Goal: Ask a question

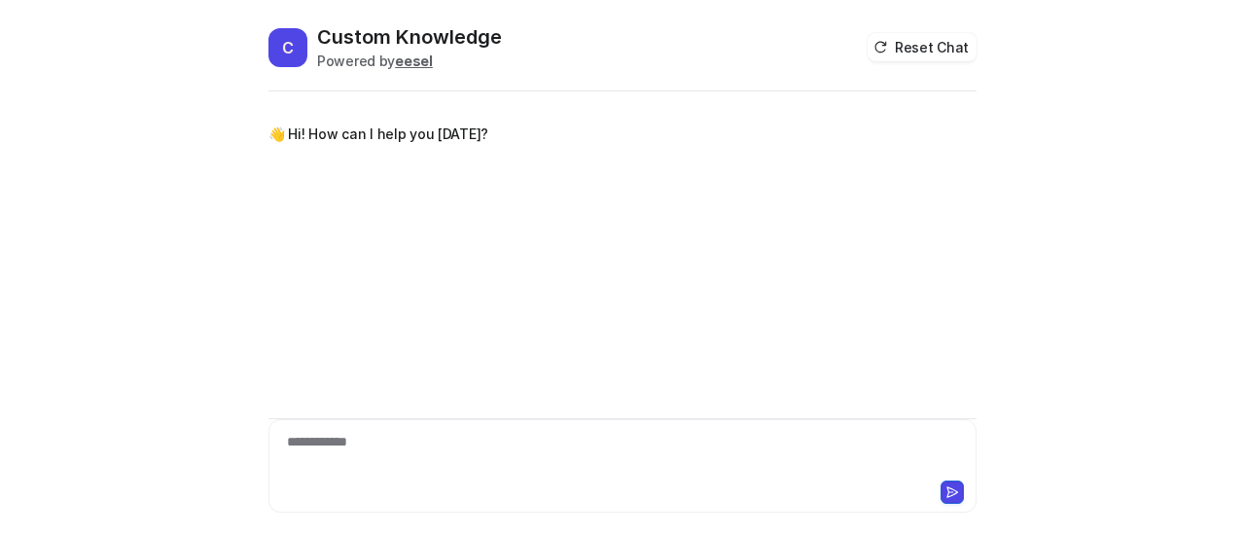
click at [436, 447] on div "**********" at bounding box center [622, 454] width 699 height 45
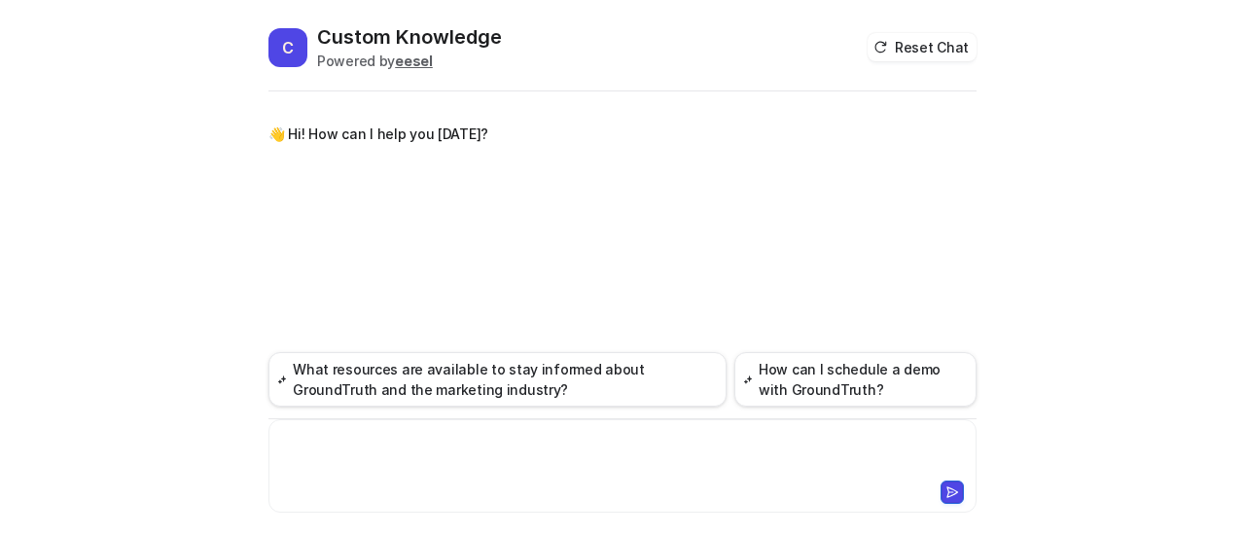
click at [436, 448] on div at bounding box center [622, 454] width 699 height 45
click at [434, 446] on div at bounding box center [622, 454] width 699 height 45
click at [439, 434] on div at bounding box center [622, 454] width 699 height 45
click at [430, 433] on div at bounding box center [622, 454] width 699 height 45
click at [444, 441] on div at bounding box center [622, 454] width 699 height 45
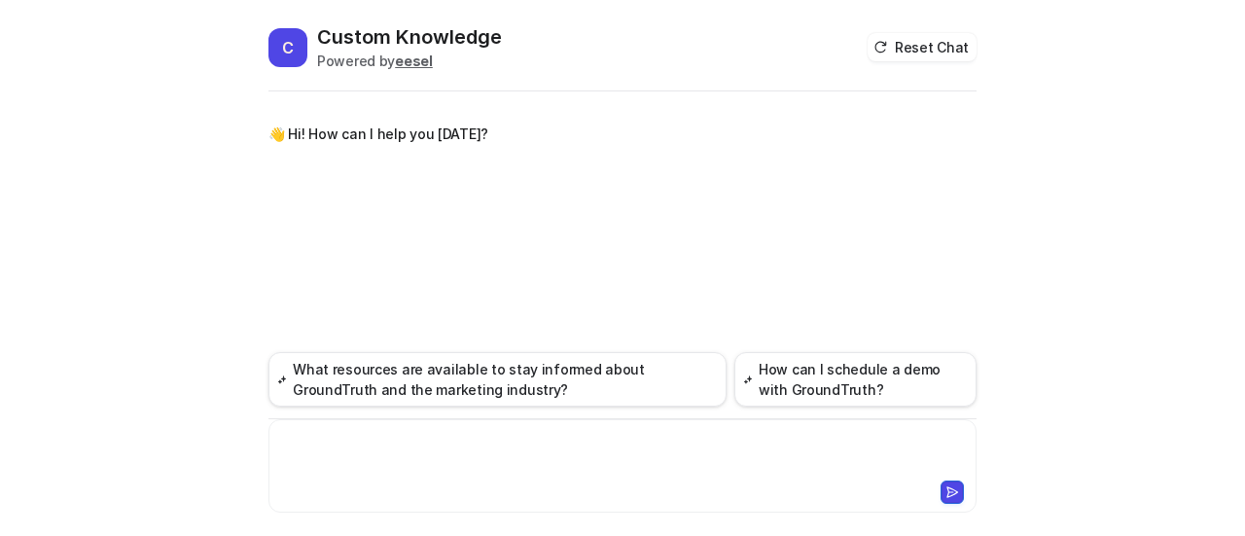
click at [434, 443] on div at bounding box center [622, 454] width 699 height 45
click at [416, 457] on div at bounding box center [622, 454] width 699 height 45
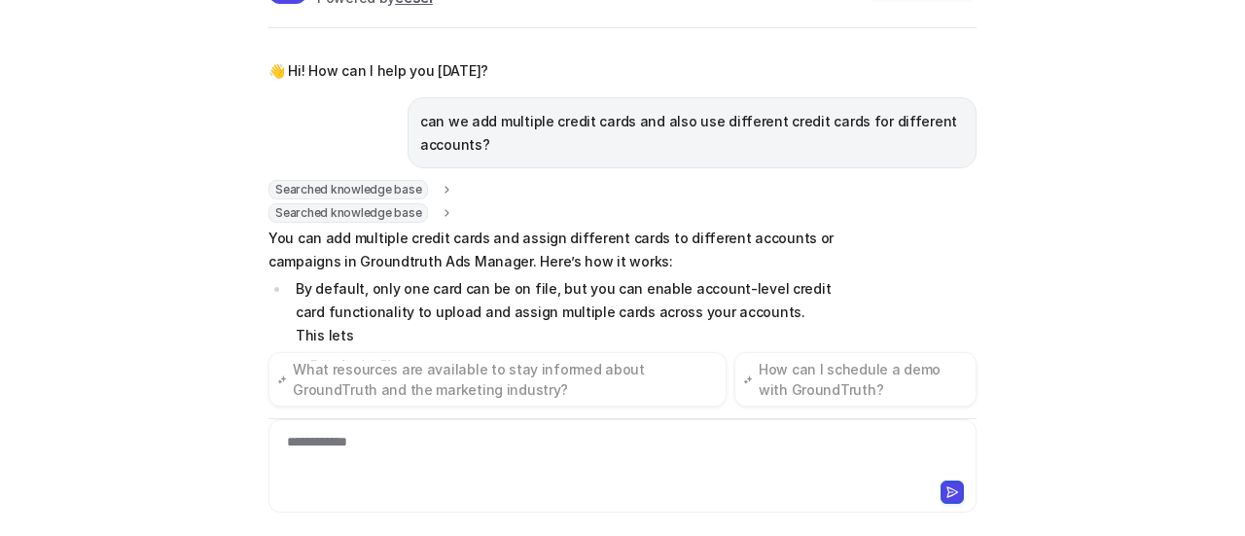
scroll to position [38, 0]
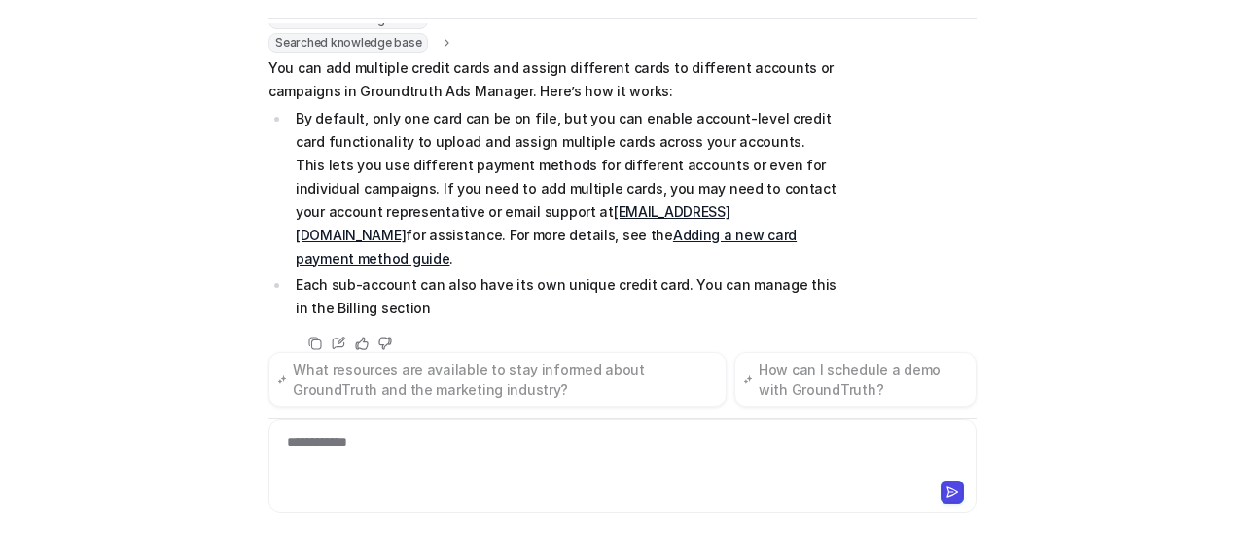
click at [847, 202] on div "Searched knowledge base search_queries : "payment methods per account,multiple …" at bounding box center [622, 182] width 708 height 345
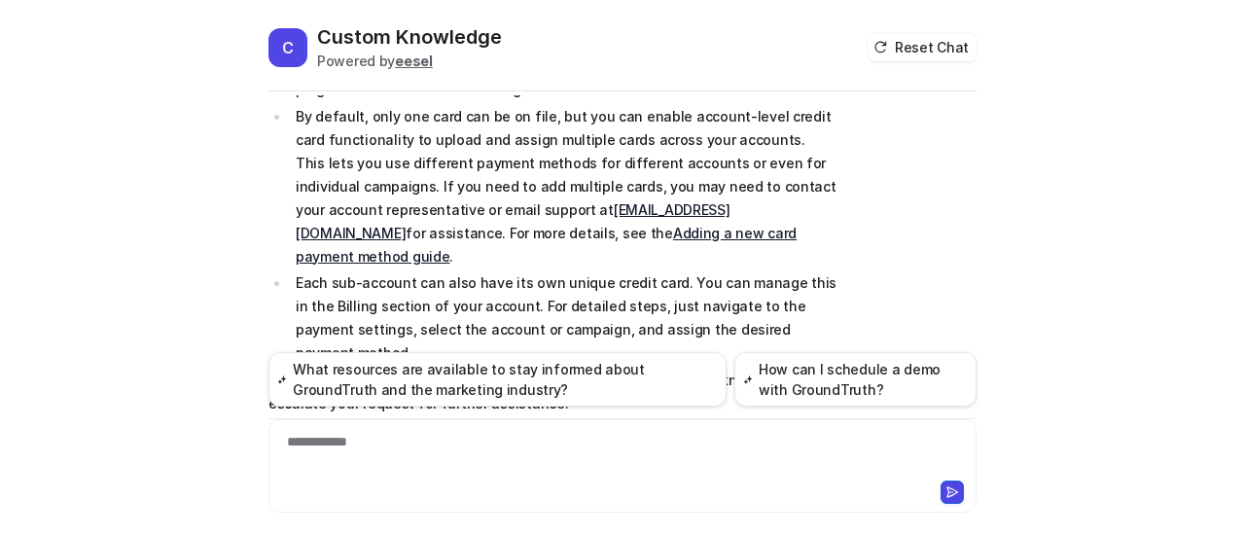
scroll to position [197, 0]
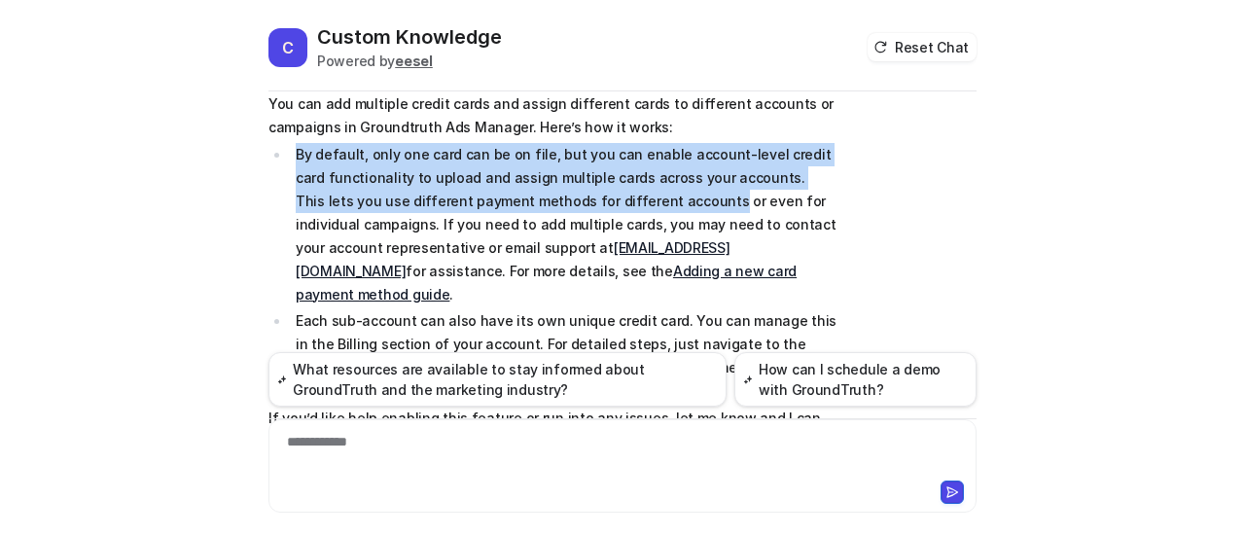
drag, startPoint x: 291, startPoint y: 151, endPoint x: 619, endPoint y: 197, distance: 331.1
click at [619, 197] on p "By default, only one card can be on file, but you can enable account-level cred…" at bounding box center [567, 224] width 542 height 163
copy p "By default, only one card can be on file, but you can enable account-level cred…"
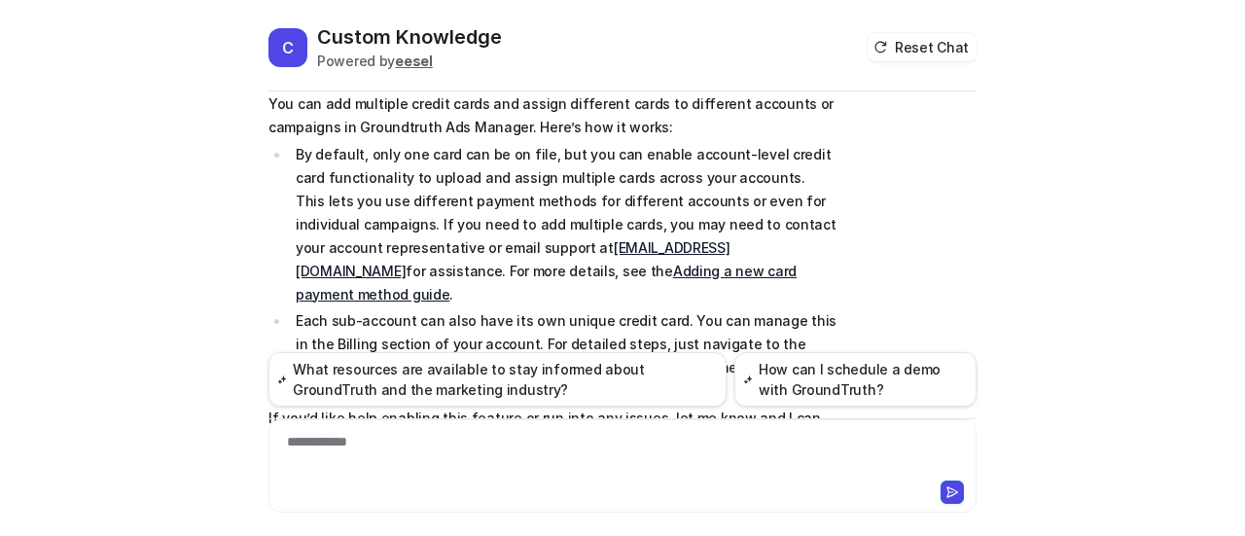
click at [747, 227] on p "By default, only one card can be on file, but you can enable account-level cred…" at bounding box center [567, 224] width 542 height 163
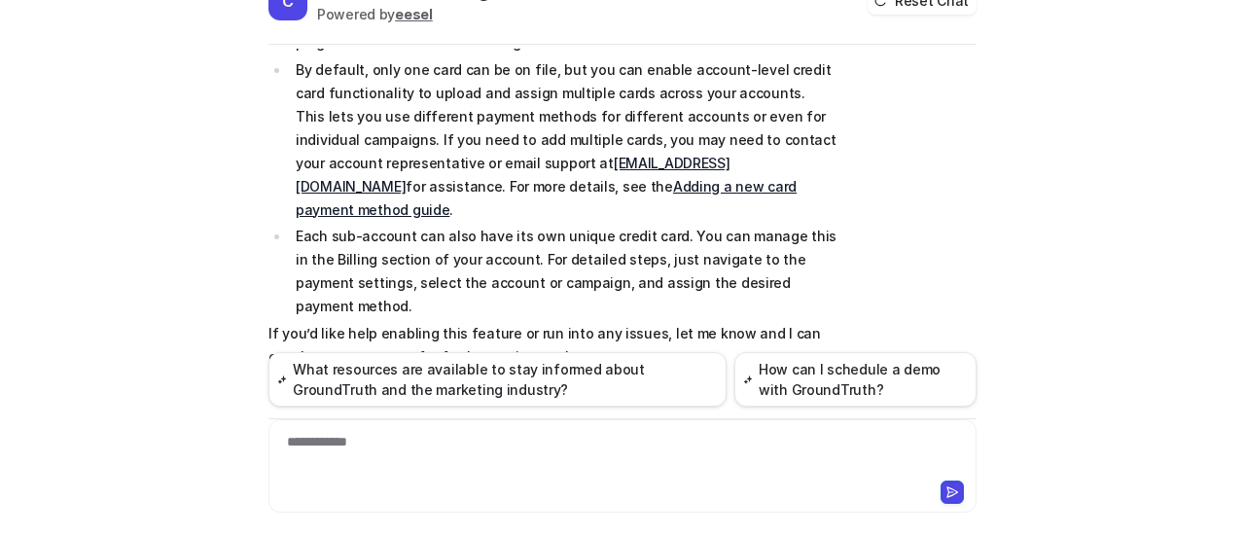
scroll to position [72, 0]
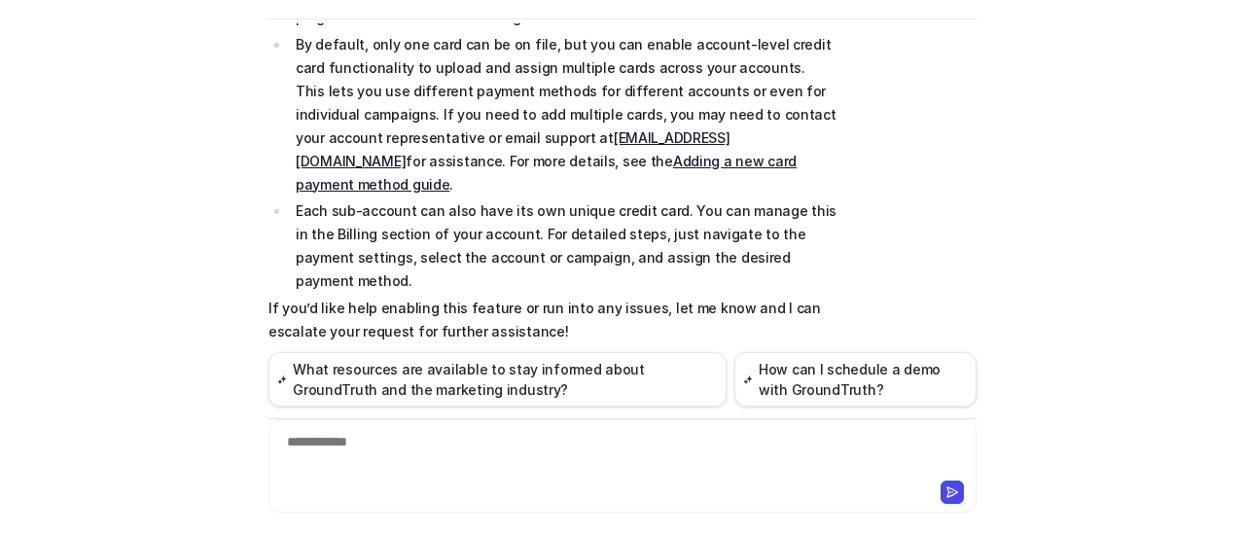
click at [457, 439] on div "**********" at bounding box center [622, 454] width 699 height 45
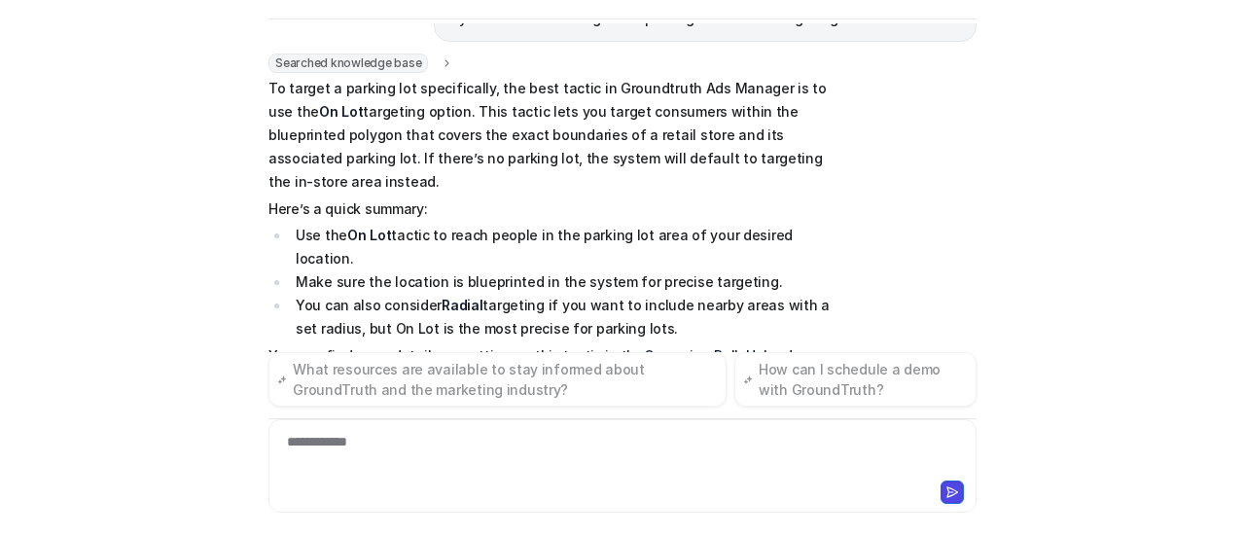
scroll to position [634, 0]
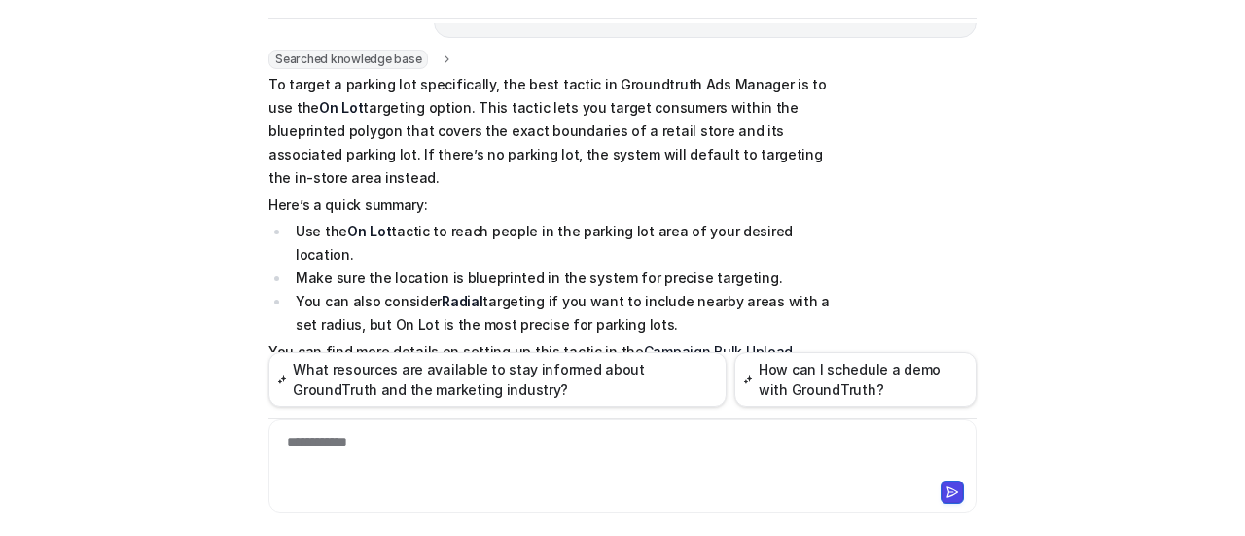
click at [1244, 0] on html "C Custom Knowledge Powered by eesel Reset Chat 👋 Hi! How can I help you [DATE]?…" at bounding box center [622, 268] width 1245 height 536
